Goal: Information Seeking & Learning: Learn about a topic

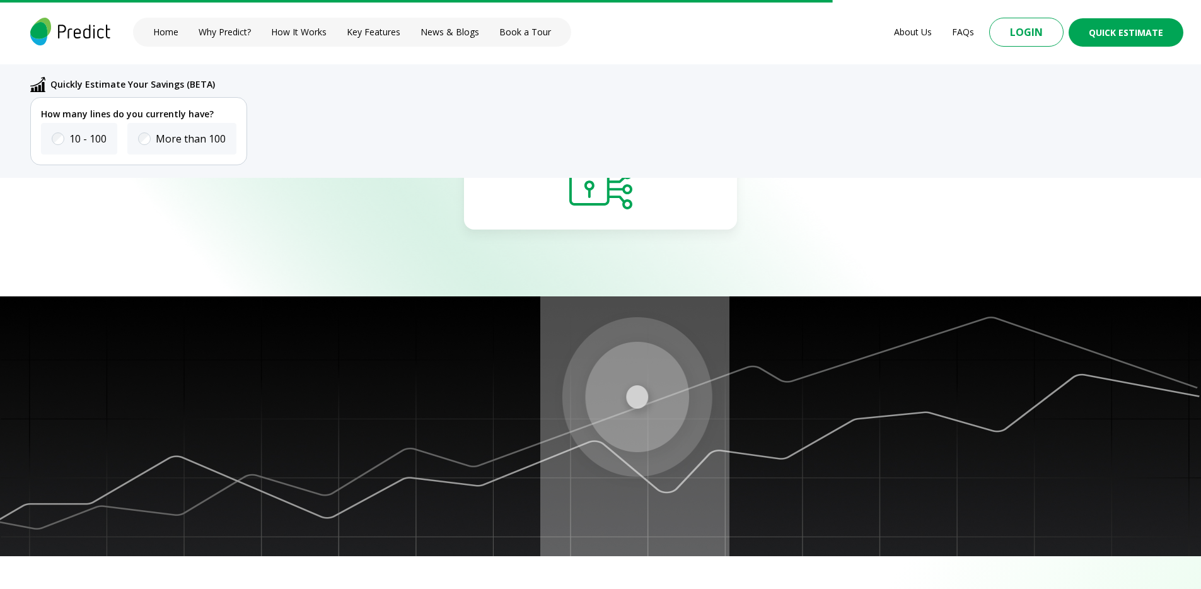
scroll to position [4502, 0]
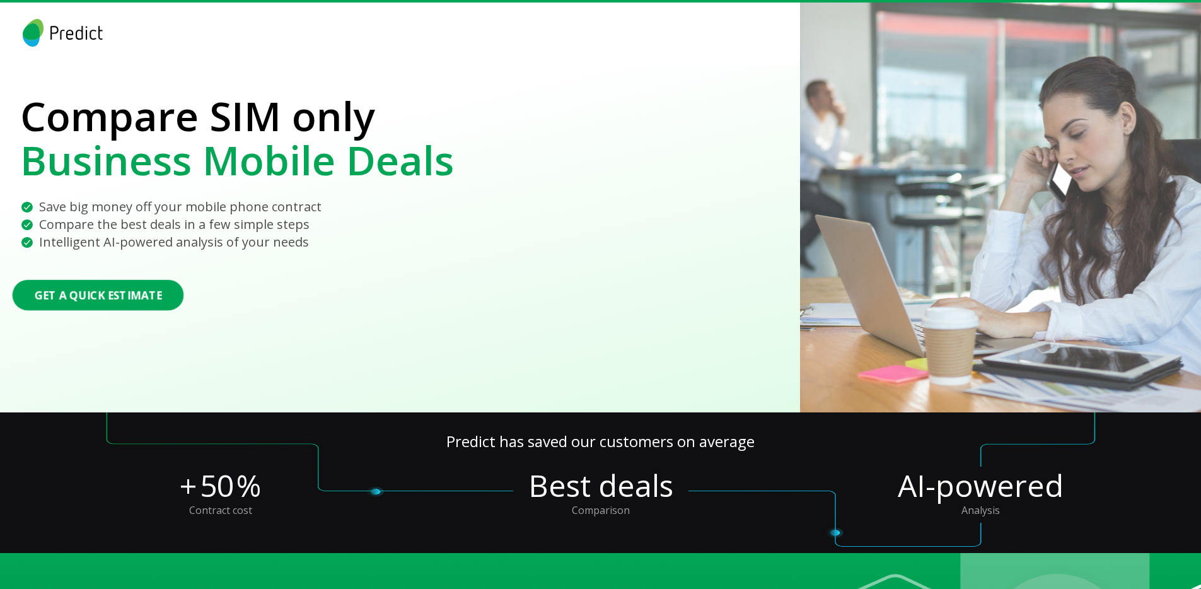
click at [93, 303] on button "Get a Quick Estimate" at bounding box center [99, 295] width 172 height 30
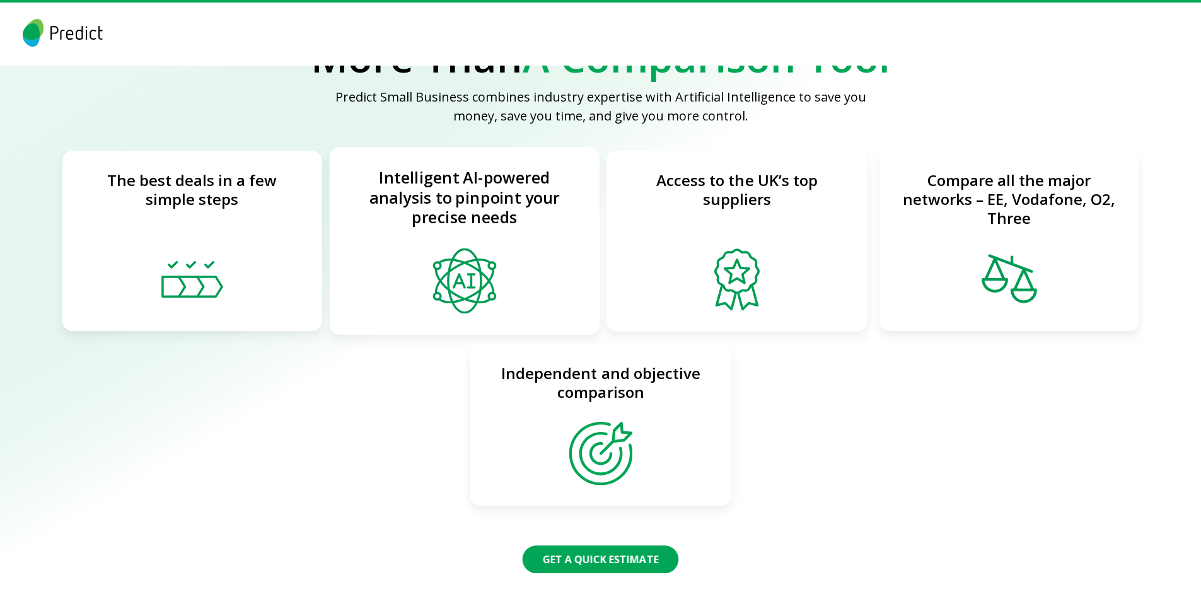
scroll to position [875, 0]
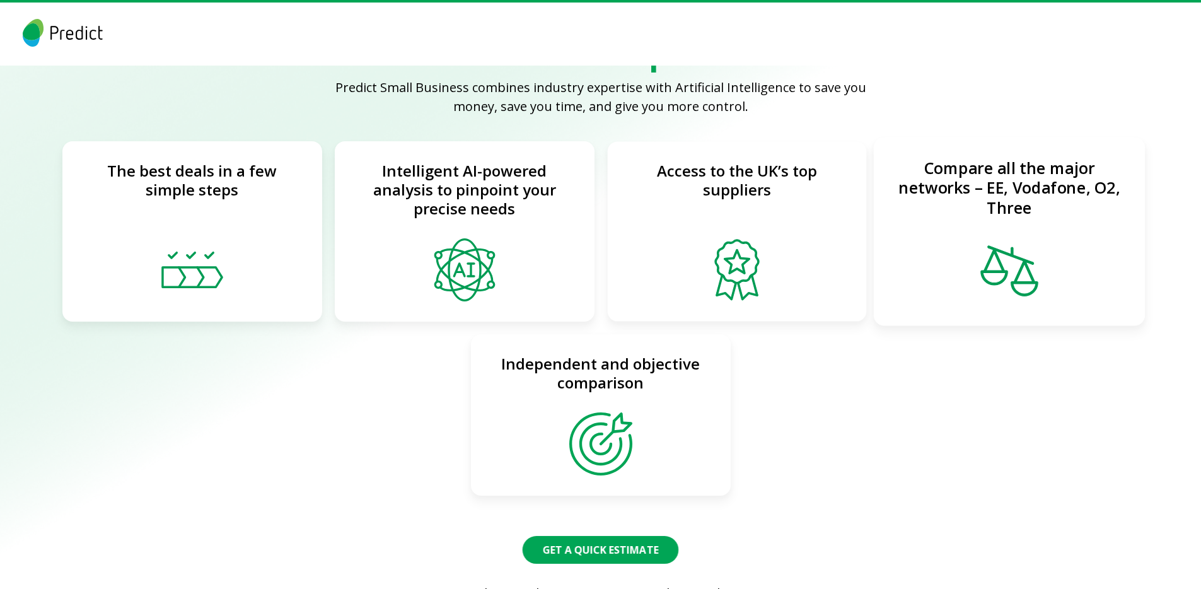
click at [951, 258] on div "Compare all the major networks – EE, Vodafone, O2, Three" at bounding box center [1010, 231] width 272 height 189
click at [675, 419] on div "Independent and objective comparison" at bounding box center [601, 414] width 272 height 169
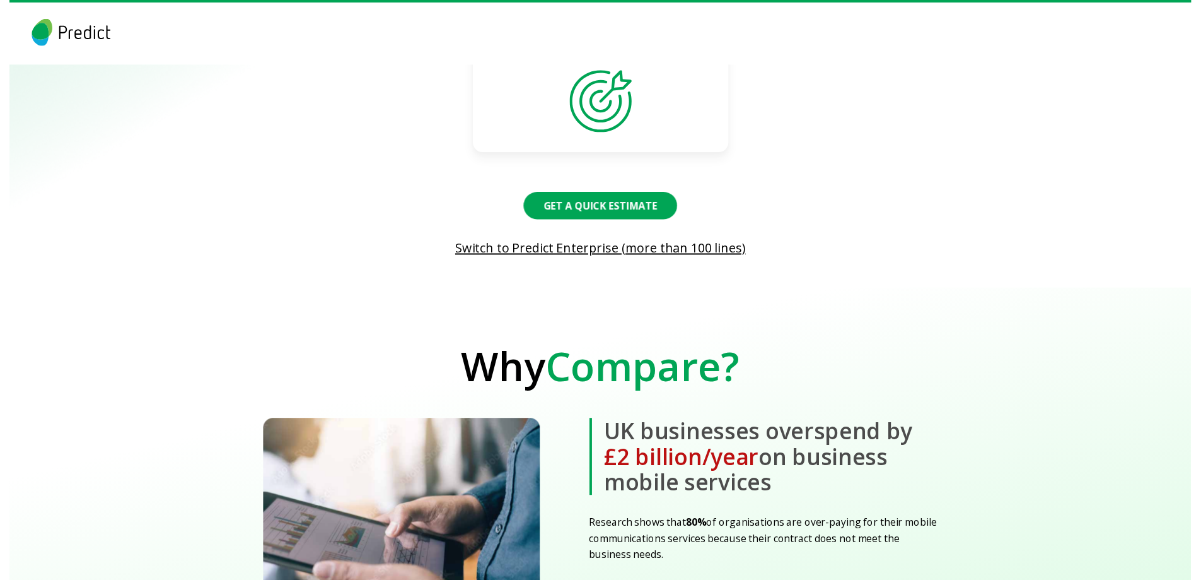
scroll to position [1219, 0]
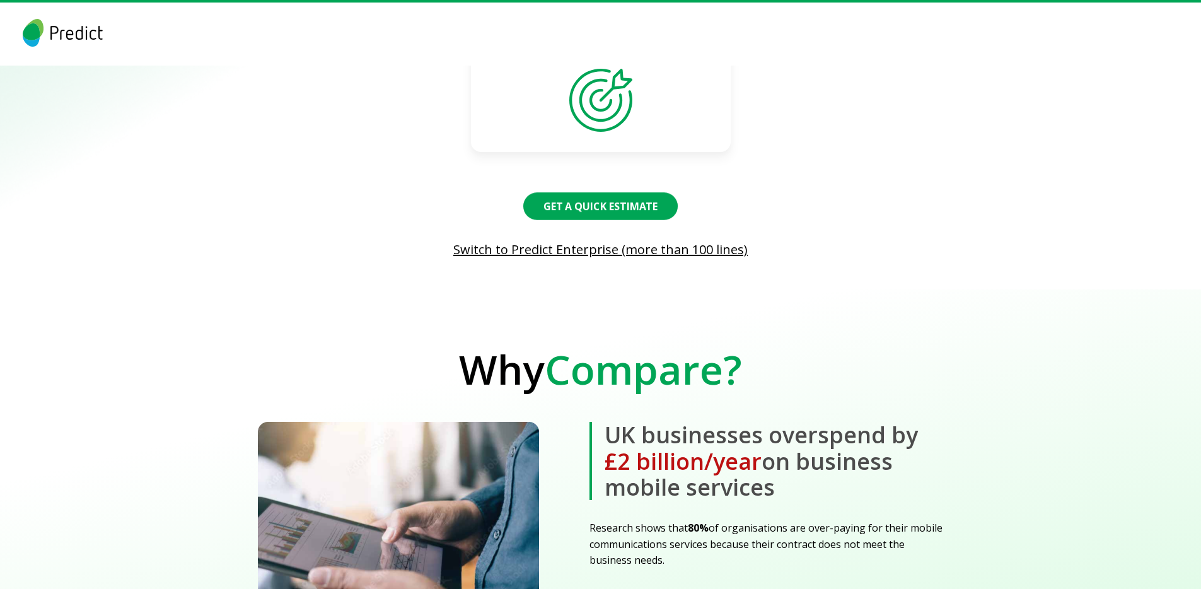
click at [599, 206] on button "Get a Quick Estimate" at bounding box center [600, 206] width 155 height 28
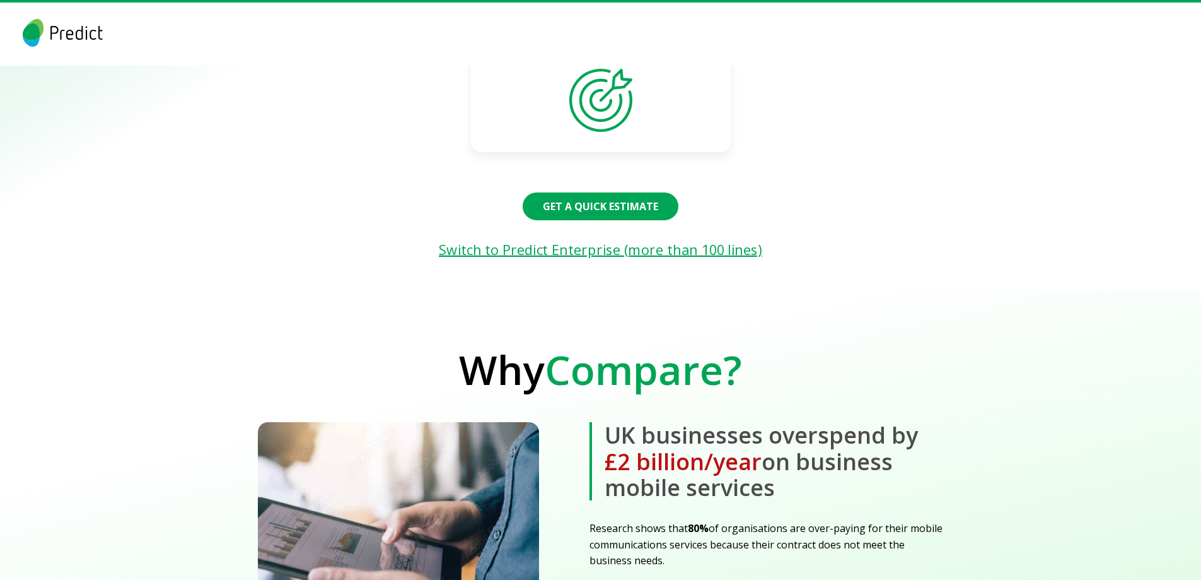
click at [607, 248] on link "Switch to Predict Enterprise (more than 100 lines)" at bounding box center [600, 249] width 1317 height 21
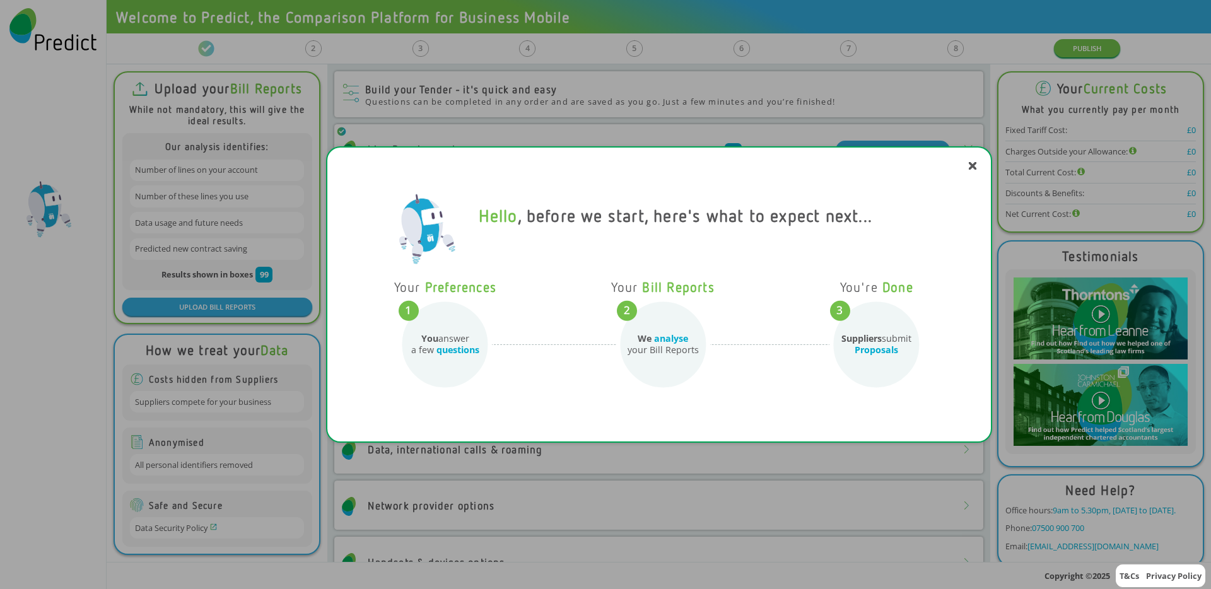
click at [971, 167] on icon at bounding box center [972, 166] width 6 height 6
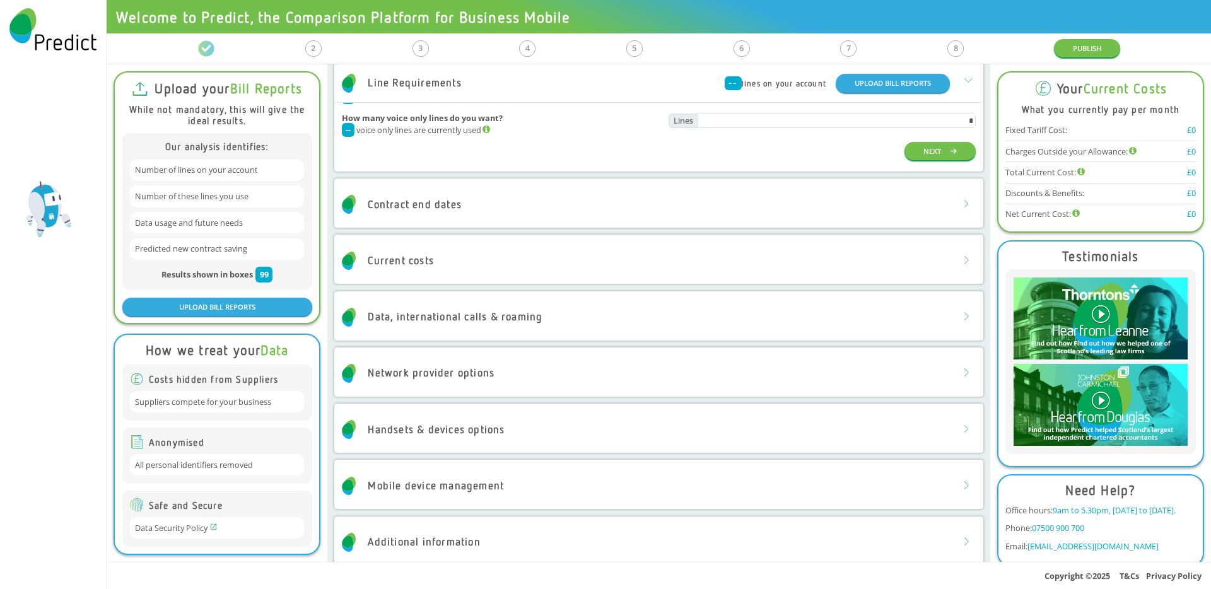
scroll to position [207, 0]
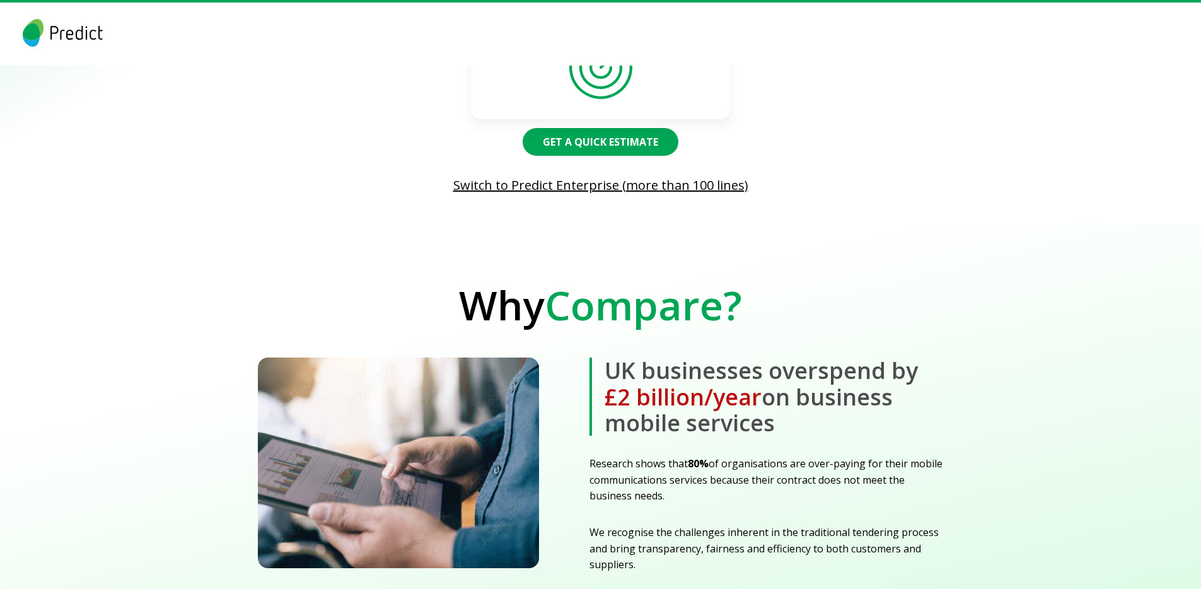
scroll to position [1439, 0]
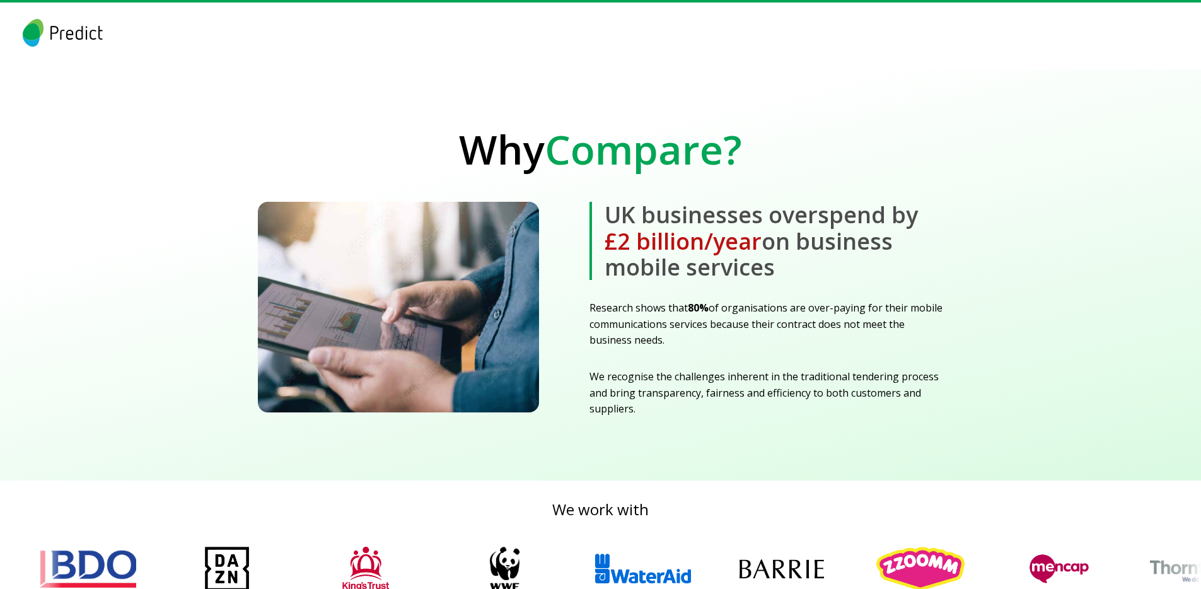
click at [398, 291] on img at bounding box center [398, 307] width 281 height 211
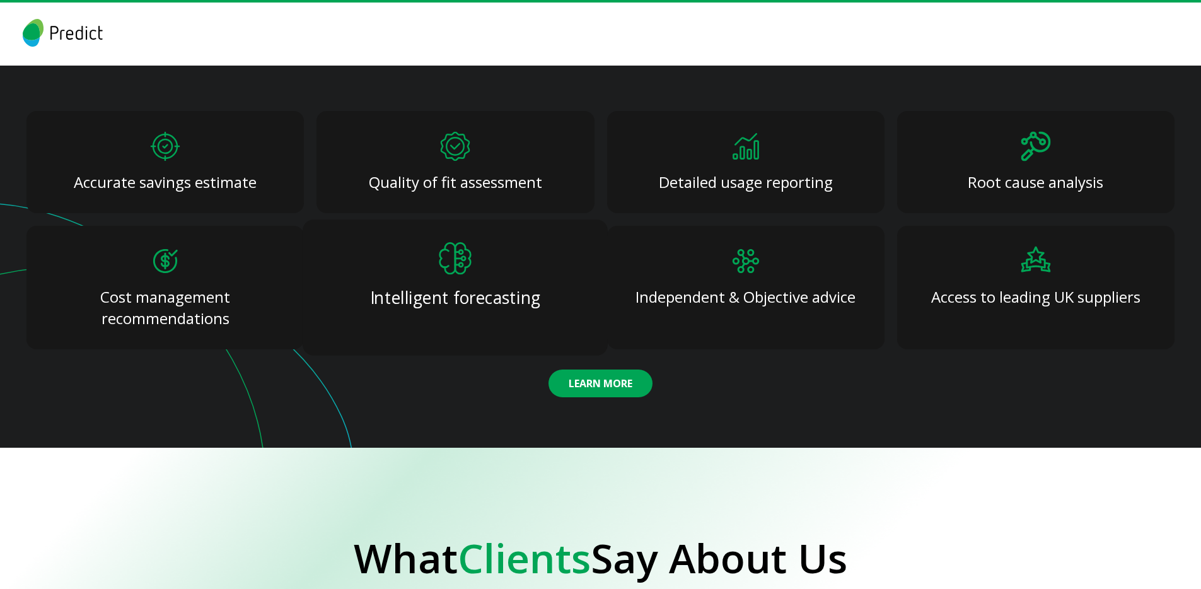
scroll to position [2209, 0]
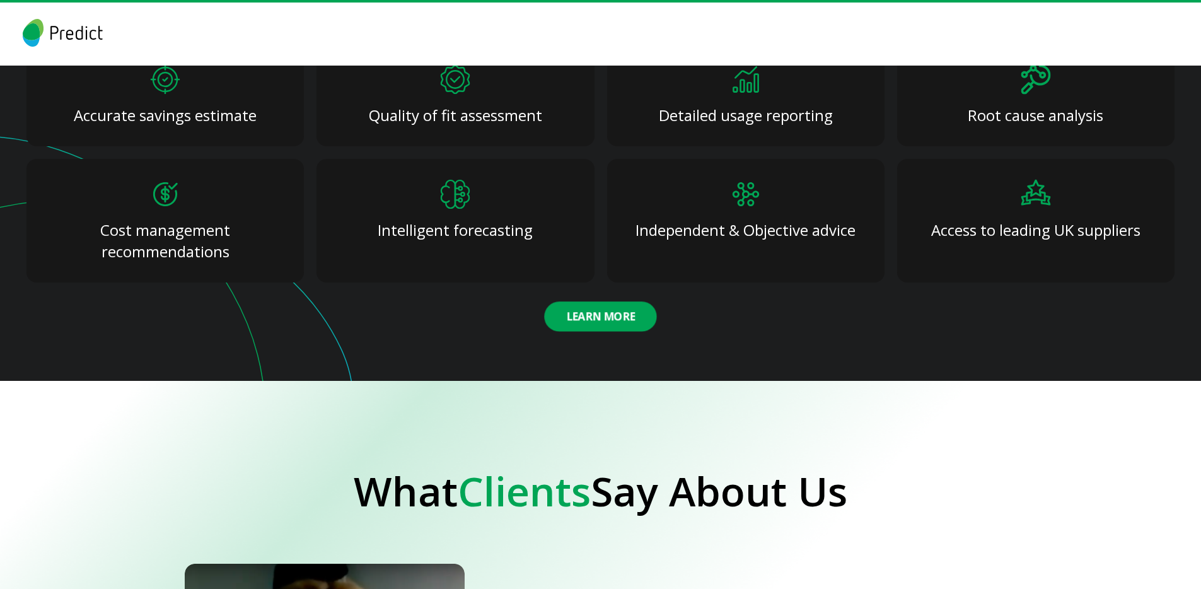
click at [607, 310] on button "Learn More" at bounding box center [600, 316] width 112 height 30
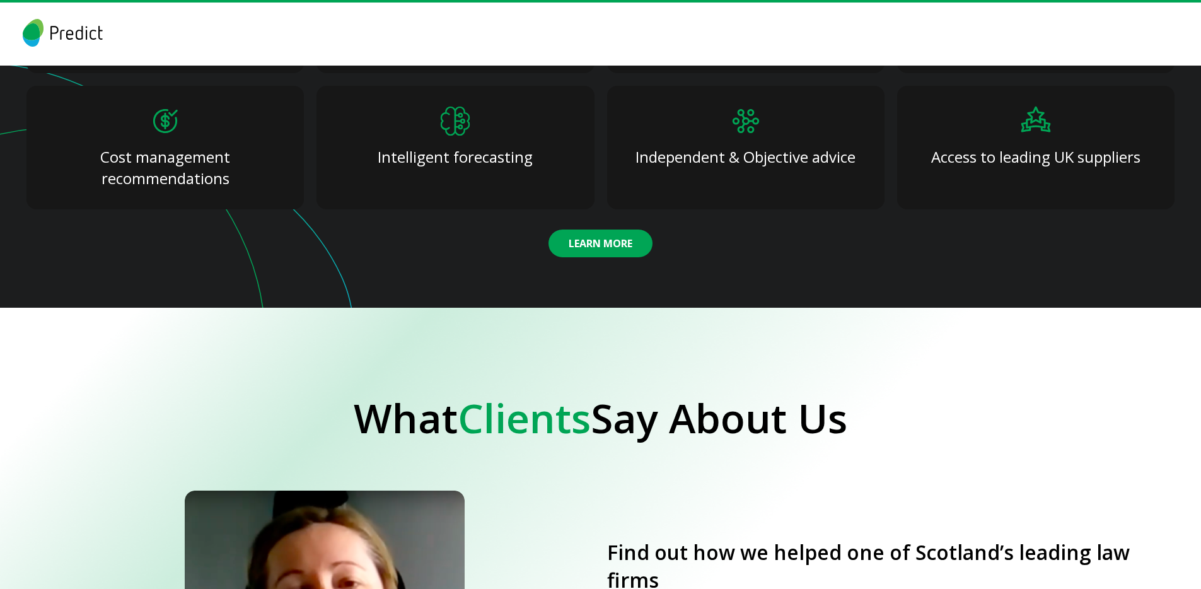
scroll to position [2262, 0]
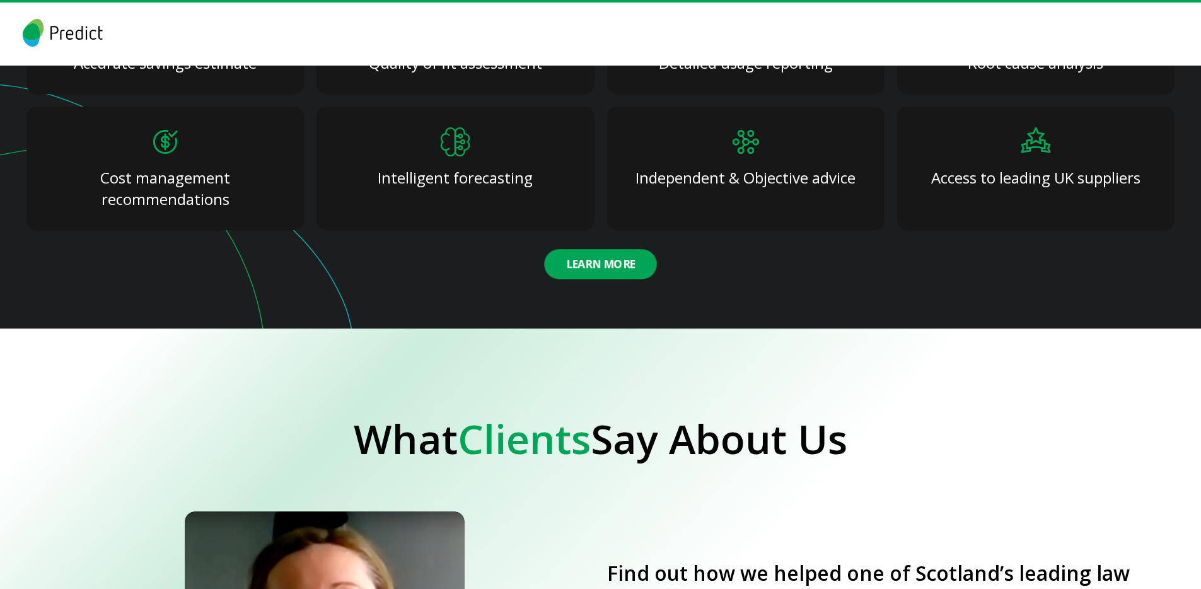
click at [607, 273] on button "Learn More" at bounding box center [600, 264] width 113 height 30
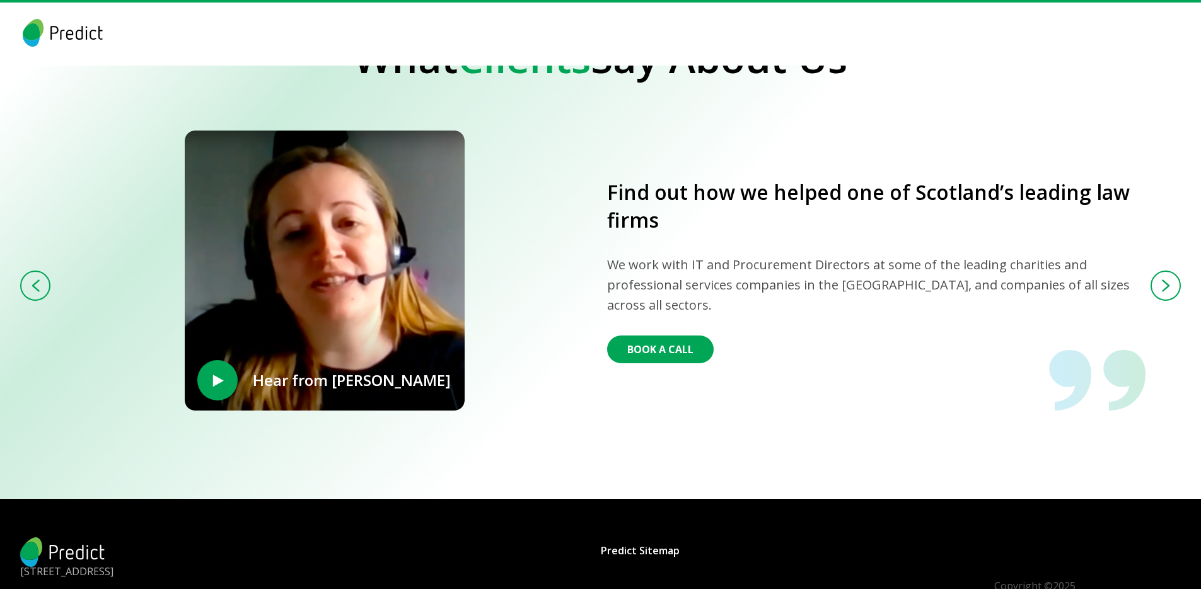
scroll to position [2644, 0]
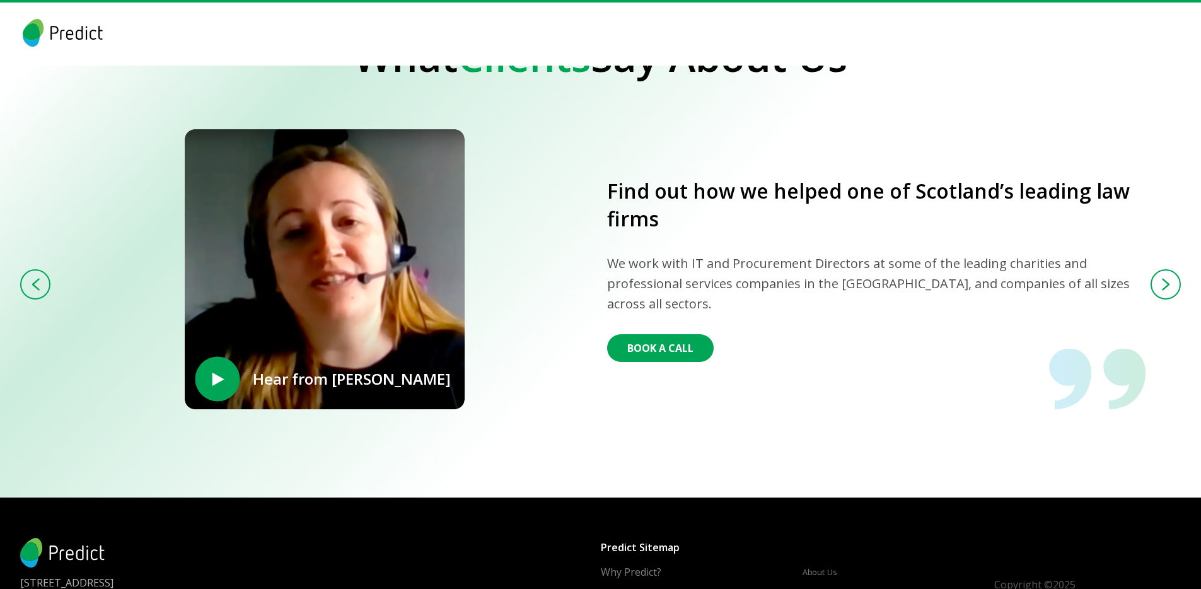
click at [215, 387] on span "‣" at bounding box center [217, 379] width 21 height 55
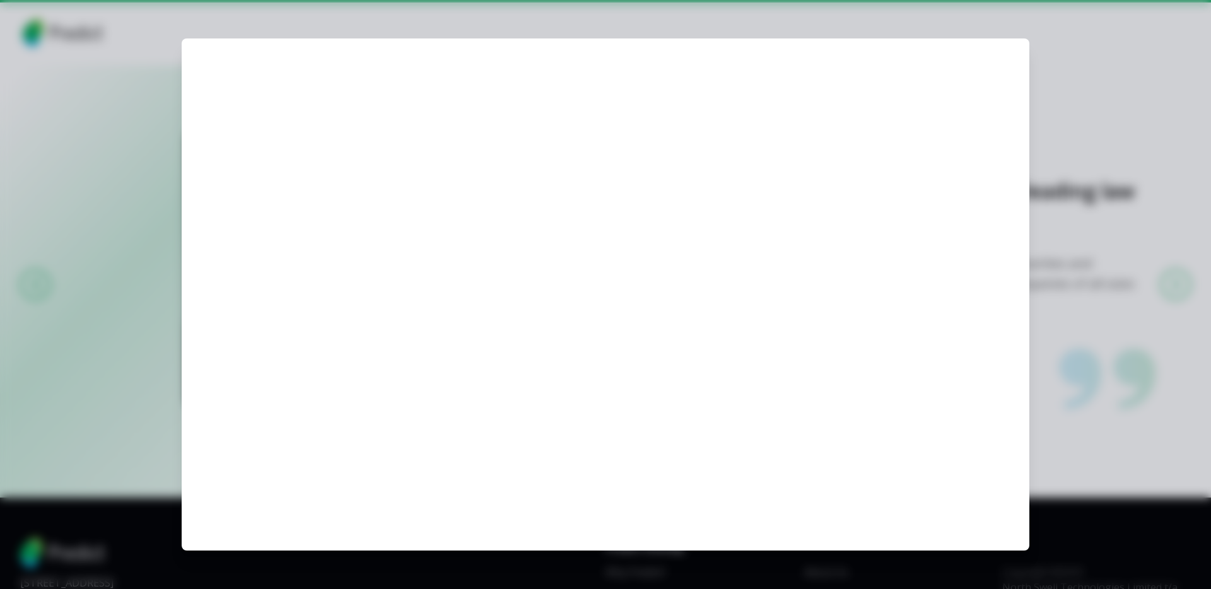
click at [1118, 130] on div at bounding box center [605, 294] width 1211 height 589
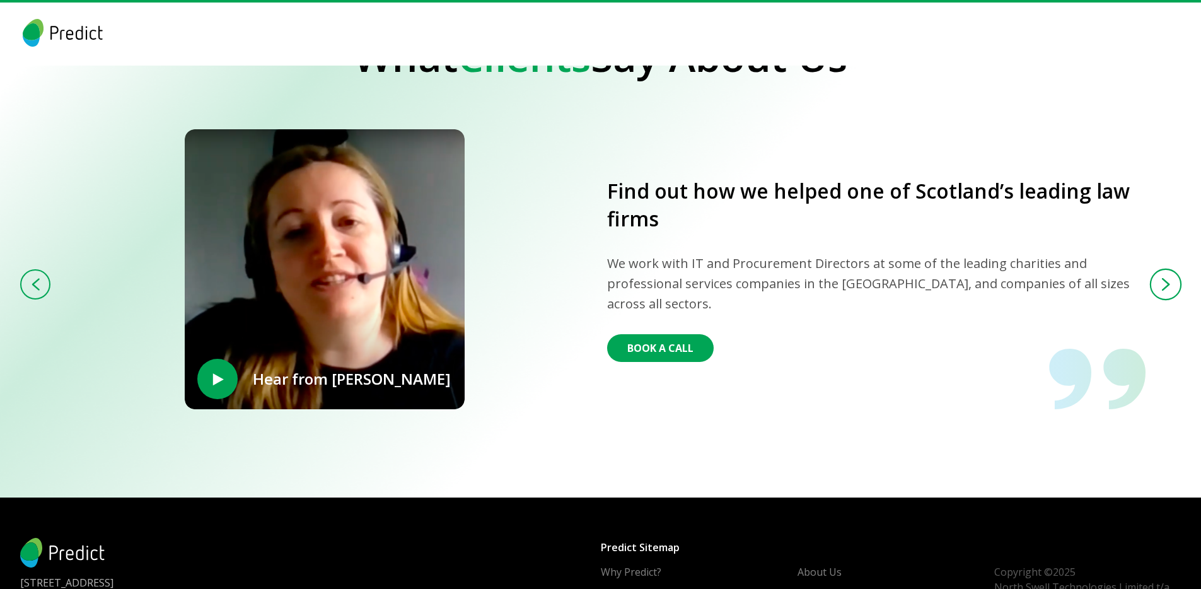
click at [1166, 286] on img at bounding box center [1166, 284] width 9 height 13
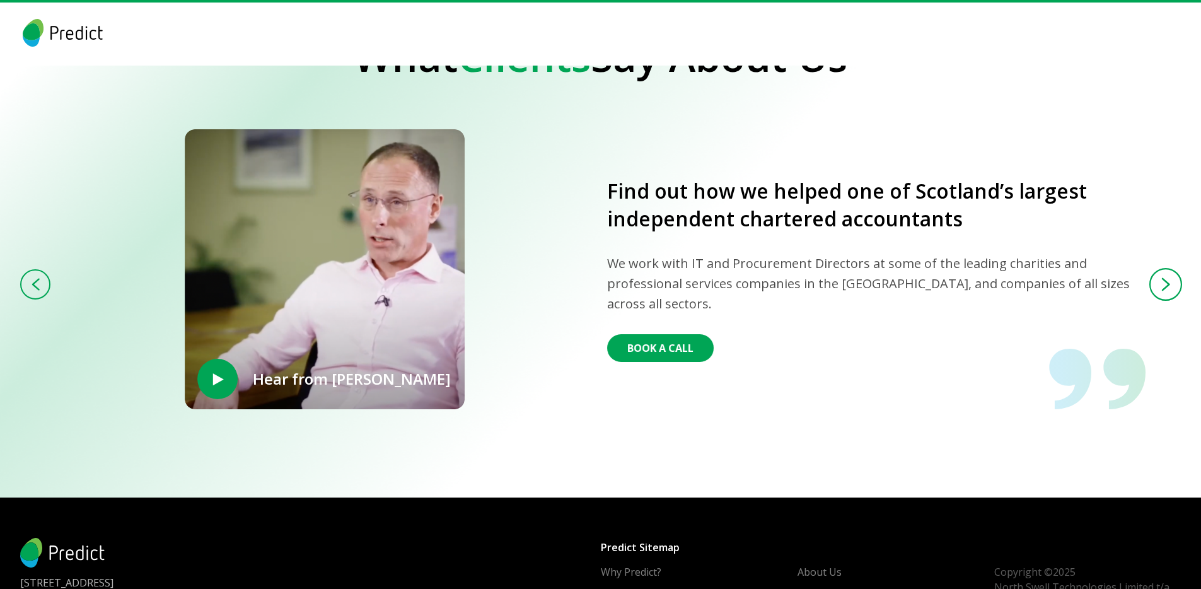
click at [1167, 286] on img at bounding box center [1166, 285] width 9 height 14
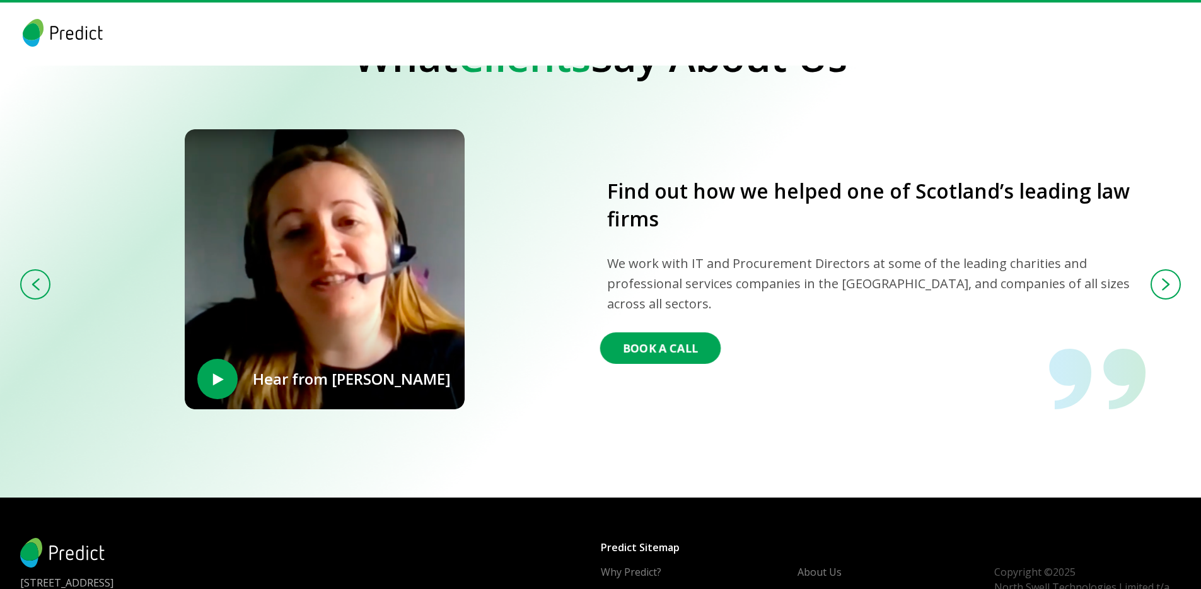
click at [682, 343] on button "Book A Call" at bounding box center [660, 348] width 121 height 32
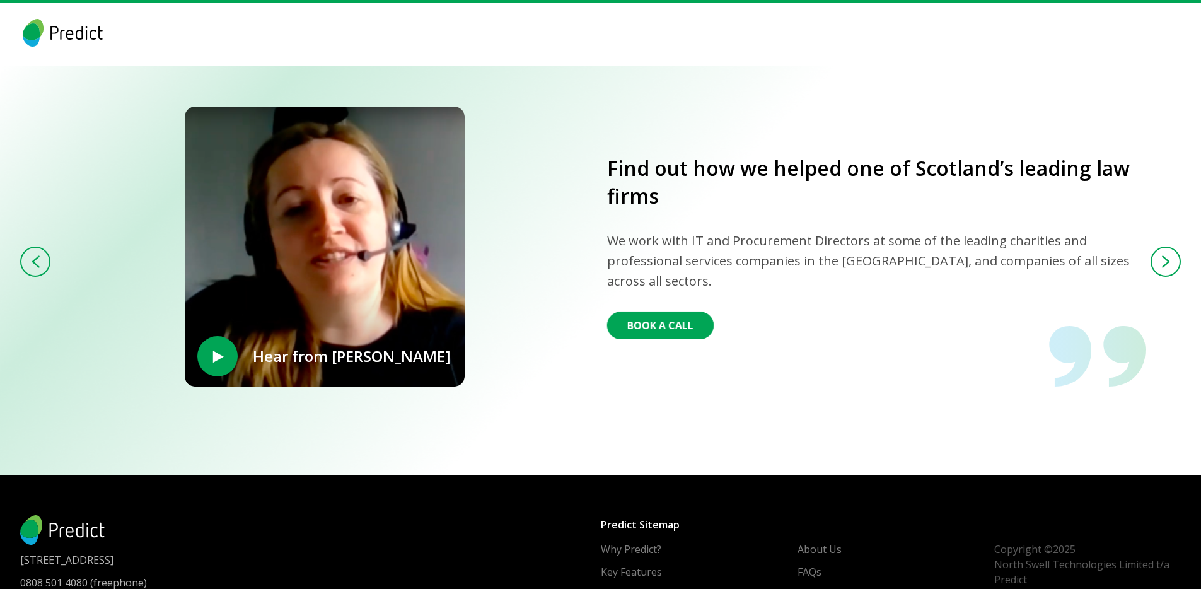
scroll to position [2717, 0]
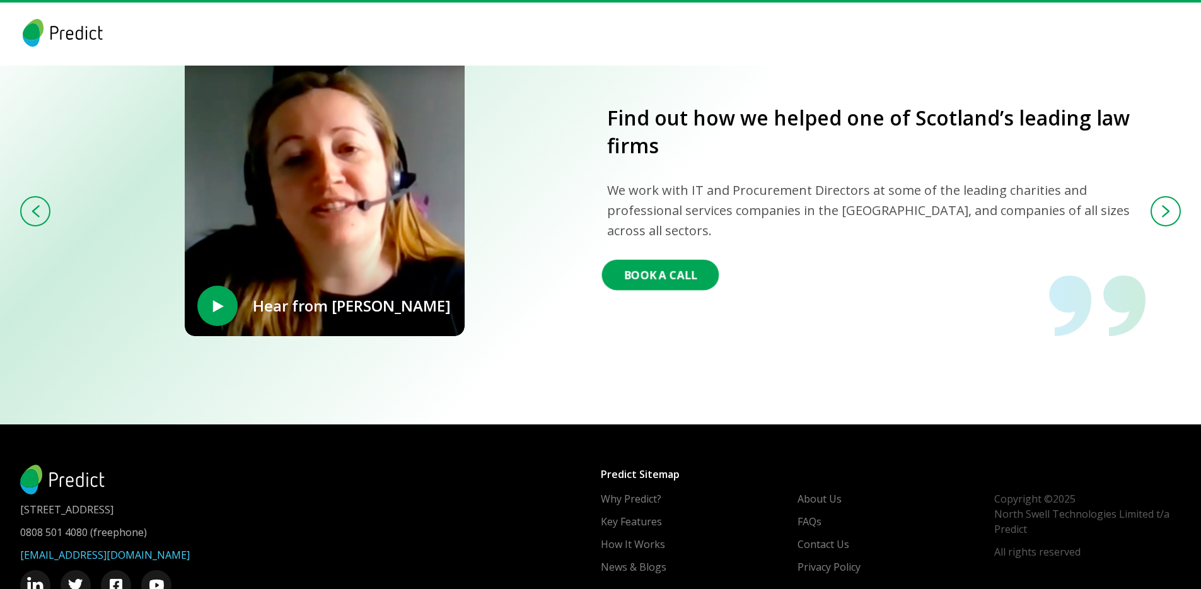
click at [669, 276] on button "Book A Call" at bounding box center [660, 275] width 117 height 30
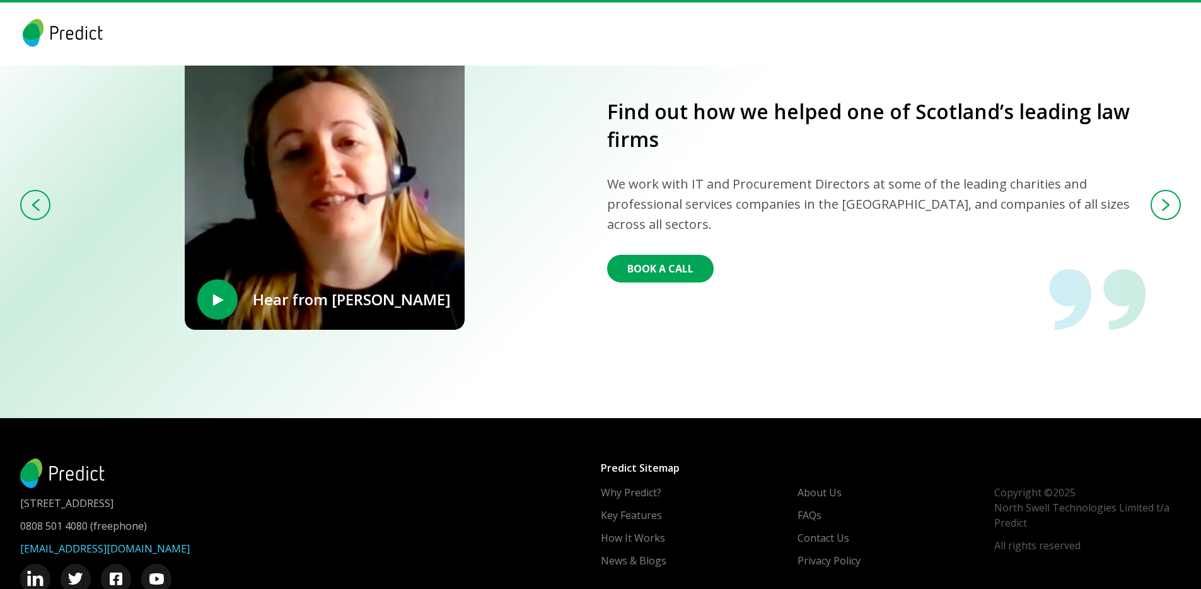
scroll to position [2769, 0]
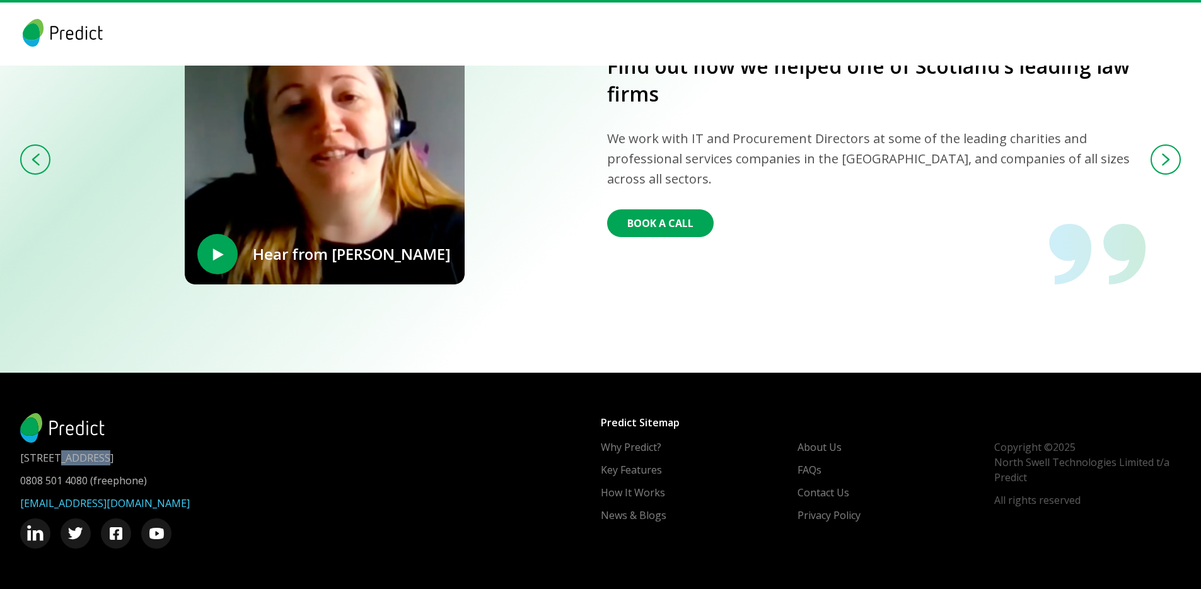
drag, startPoint x: 52, startPoint y: 458, endPoint x: 95, endPoint y: 461, distance: 42.4
click at [93, 460] on p "[STREET_ADDRESS]" at bounding box center [310, 457] width 581 height 15
click at [38, 535] on img at bounding box center [35, 534] width 18 height 18
click at [653, 450] on link "Why Predict?" at bounding box center [634, 447] width 61 height 15
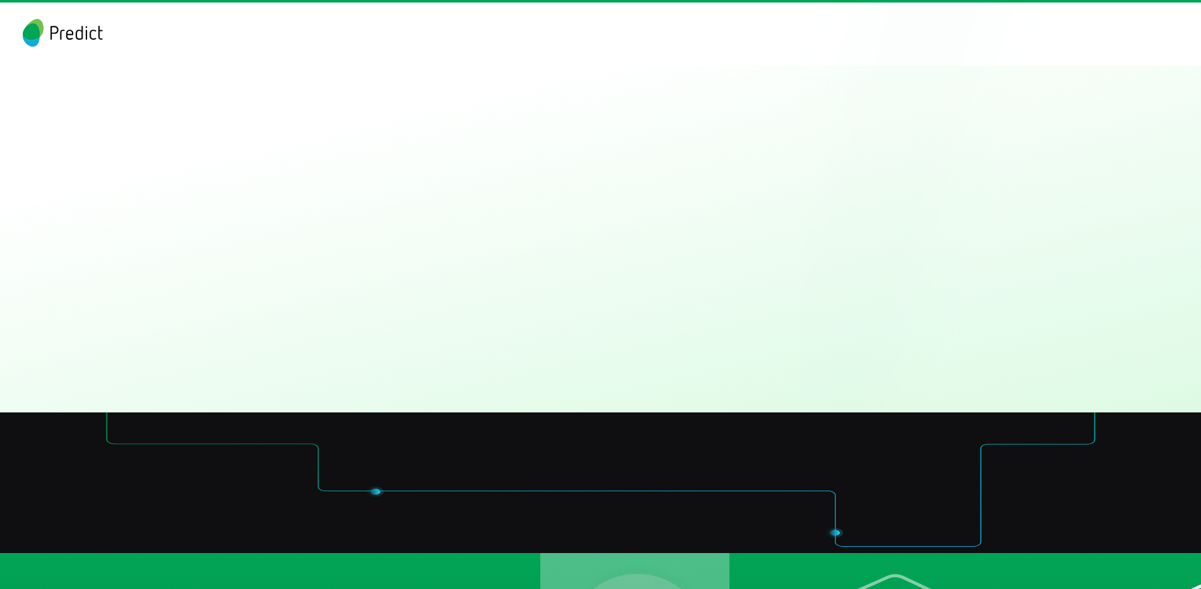
scroll to position [2769, 0]
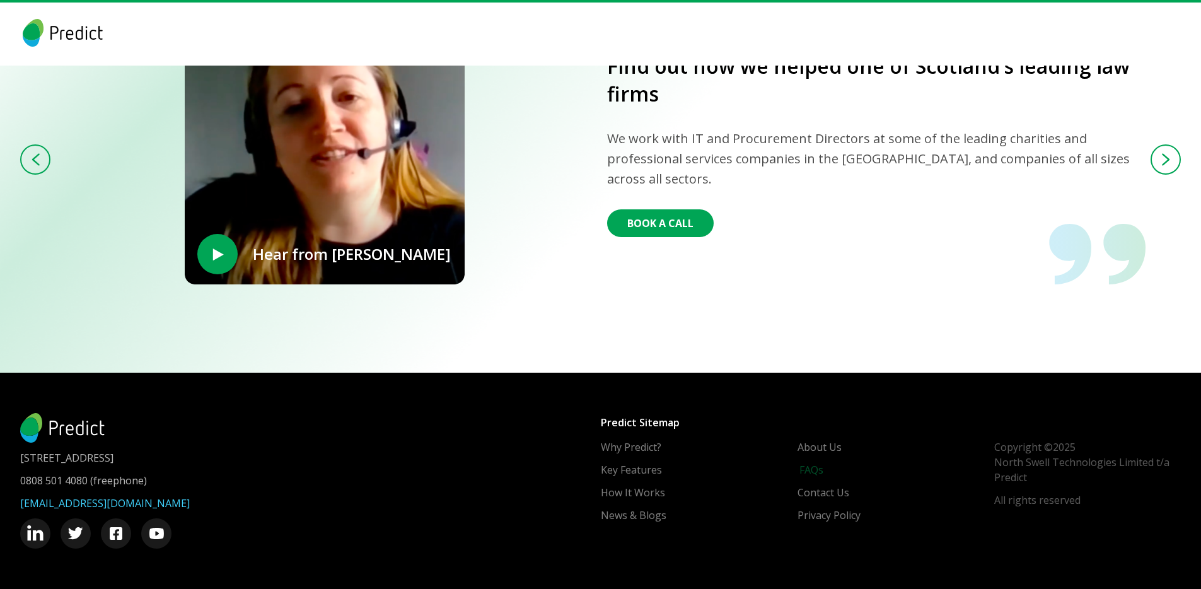
click at [814, 471] on link "FAQs" at bounding box center [812, 469] width 24 height 15
click at [823, 493] on link "Contact Us" at bounding box center [826, 492] width 52 height 15
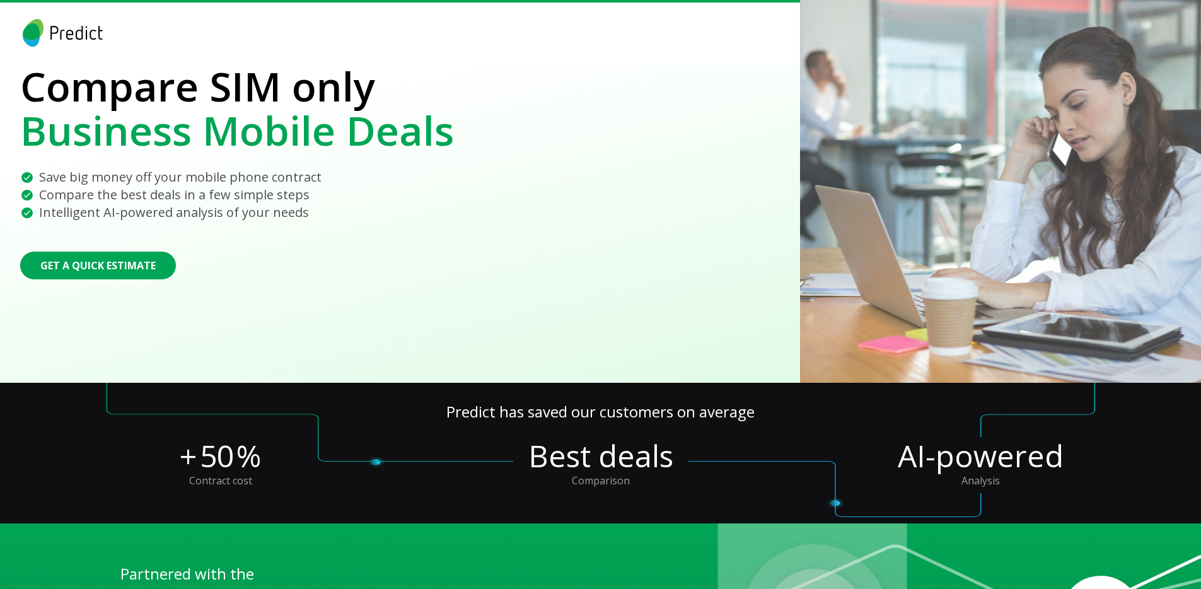
scroll to position [0, 0]
